Goal: Find specific page/section: Find specific page/section

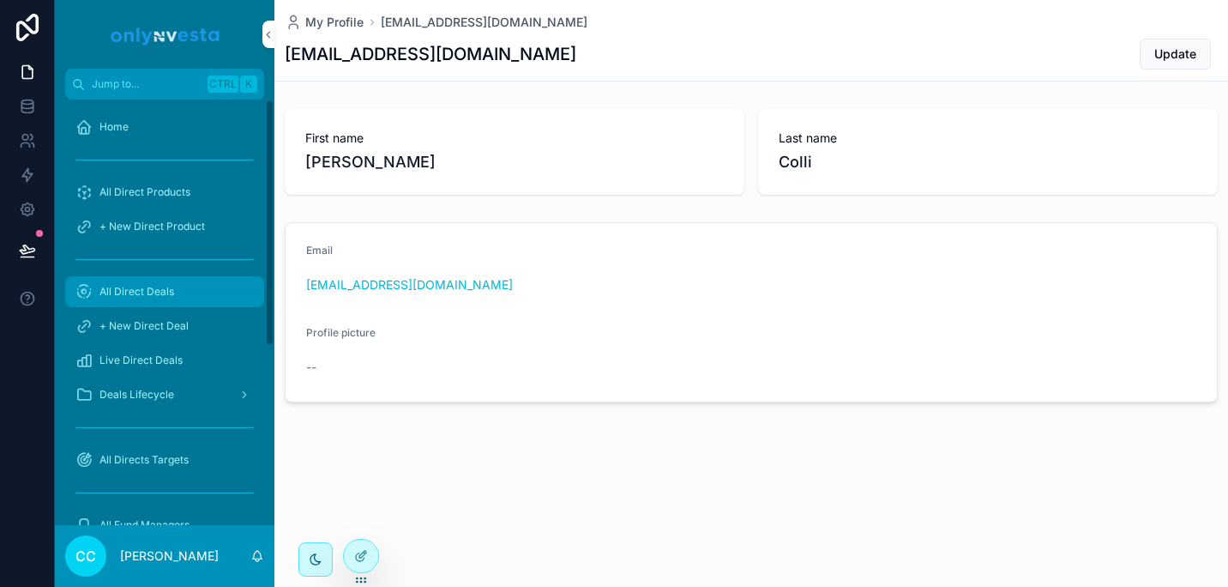
click at [156, 292] on span "All Direct Deals" at bounding box center [136, 292] width 75 height 14
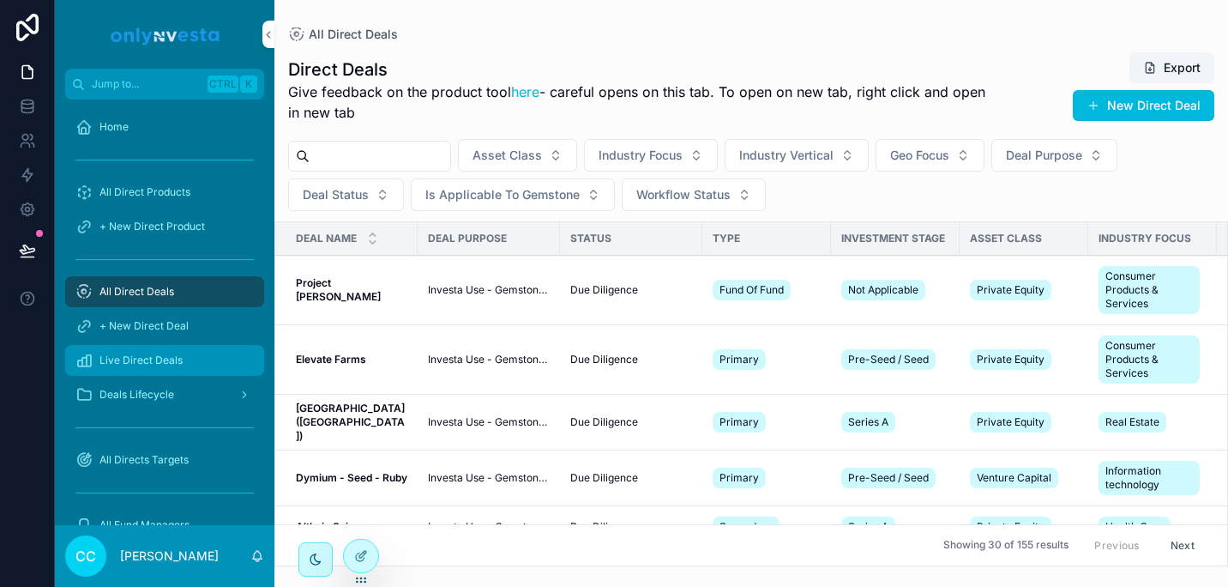
click at [164, 361] on span "Live Direct Deals" at bounding box center [140, 360] width 83 height 14
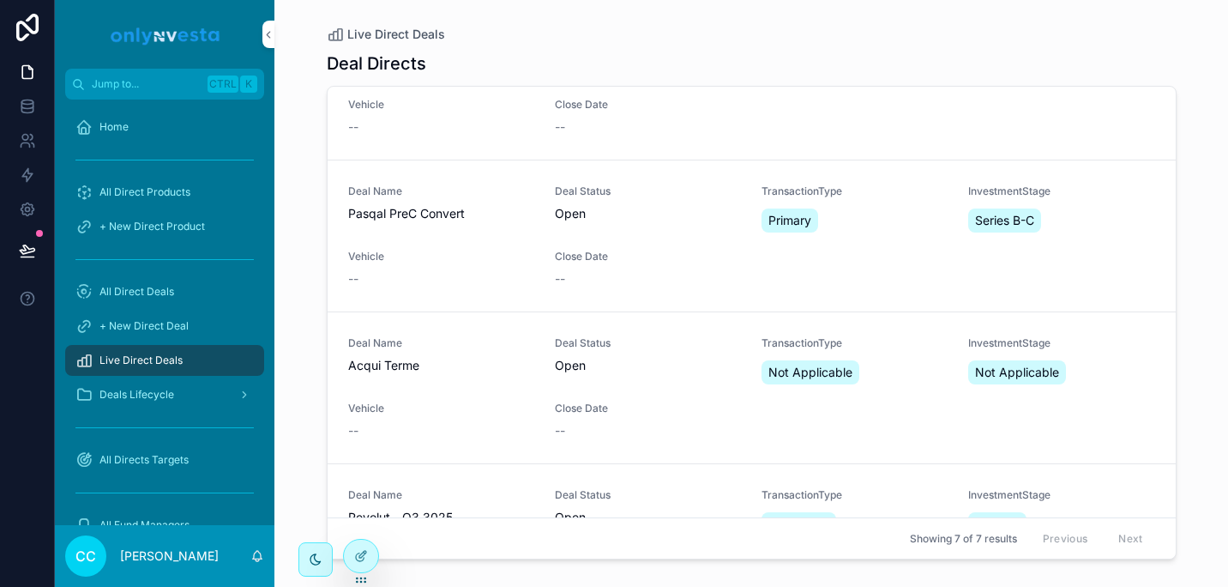
scroll to position [479, 0]
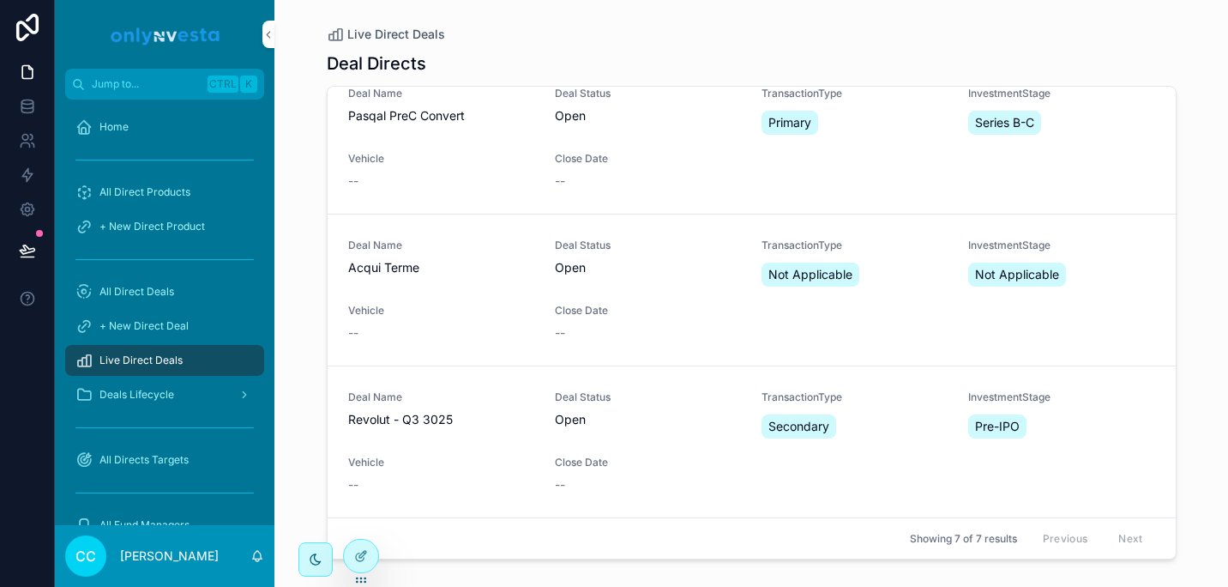
click at [416, 165] on span "Vehicle" at bounding box center [441, 159] width 186 height 14
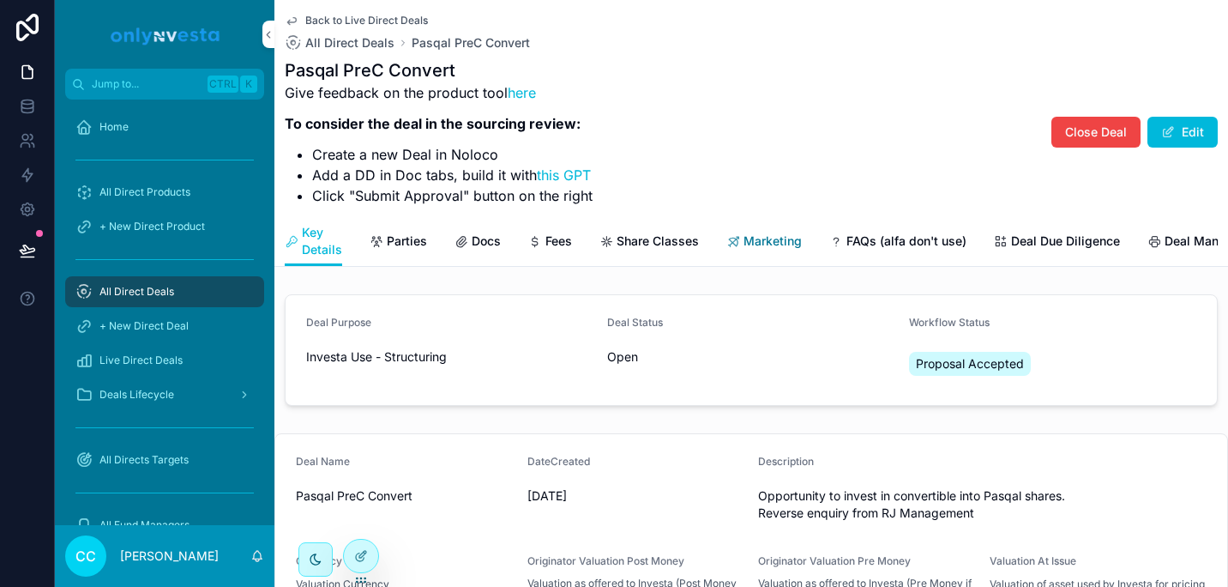
click at [761, 244] on span "Marketing" at bounding box center [772, 240] width 58 height 17
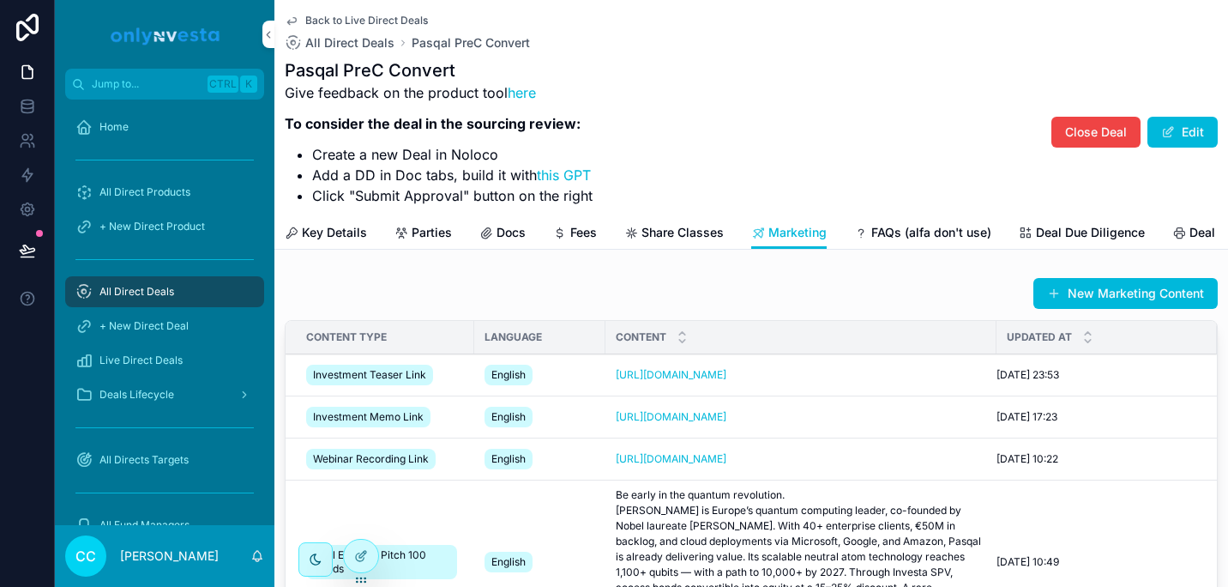
click at [0, 0] on icon "scrollable content" at bounding box center [0, 0] width 0 height 0
